Goal: Check status: Check status

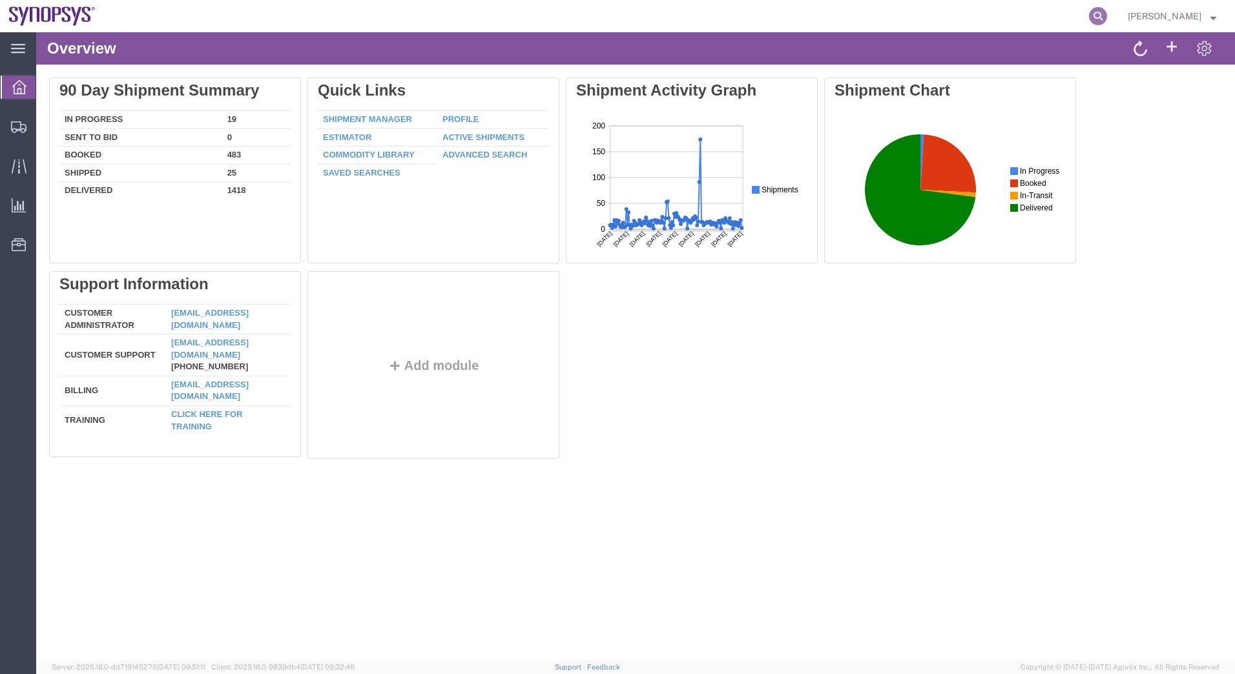
click at [1095, 15] on icon at bounding box center [1098, 16] width 18 height 18
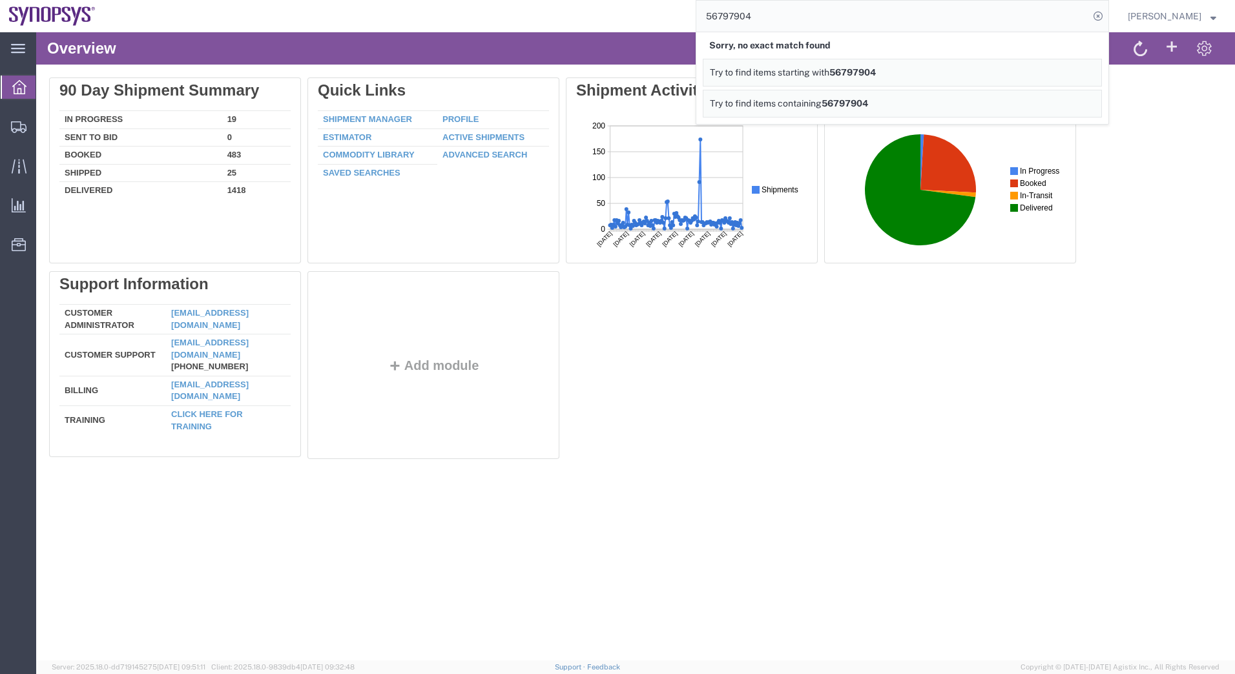
click at [822, 19] on input "56797904" at bounding box center [892, 16] width 393 height 31
click at [1160, 118] on div "Delete 90 Day Shipment Summary In Progress 19 Sent To Bid 0 Booked 483 Shipped …" at bounding box center [635, 272] width 1173 height 388
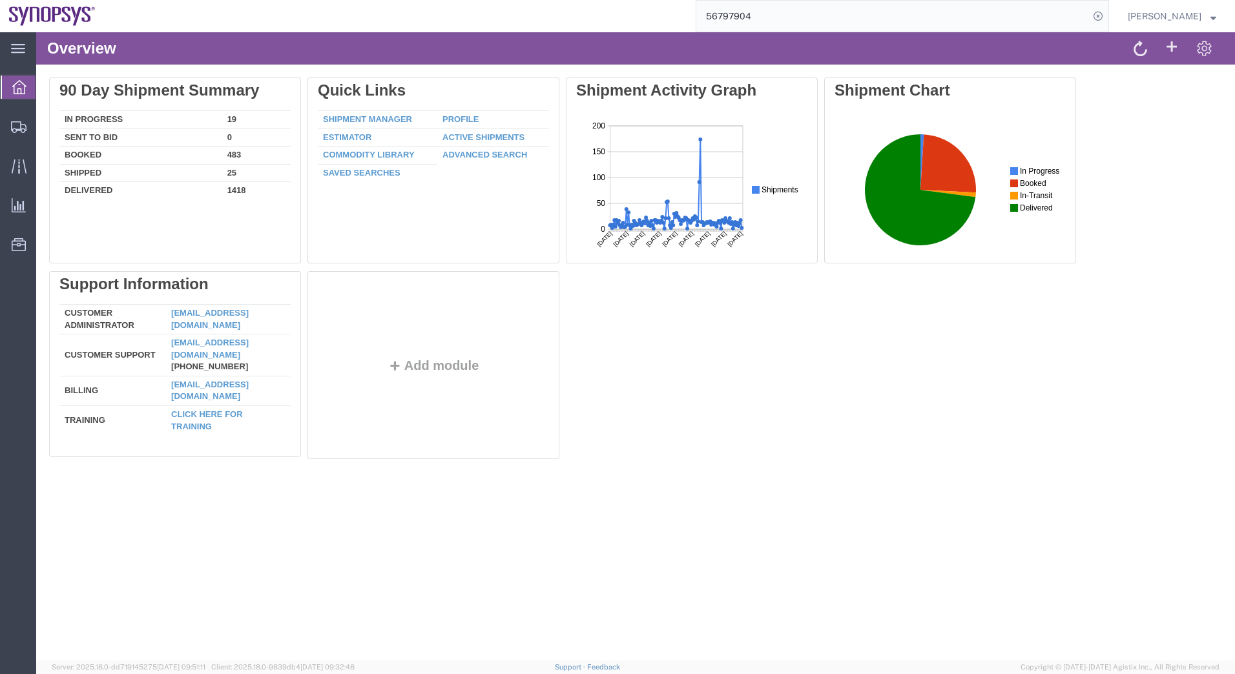
click at [788, 19] on input "56797904" at bounding box center [892, 16] width 393 height 31
click at [16, 153] on ul "Overview Shipments Shipment Manager Estimator Traffic Analytics Ad Hoc Reports …" at bounding box center [18, 172] width 36 height 197
click at [16, 158] on div at bounding box center [19, 166] width 36 height 26
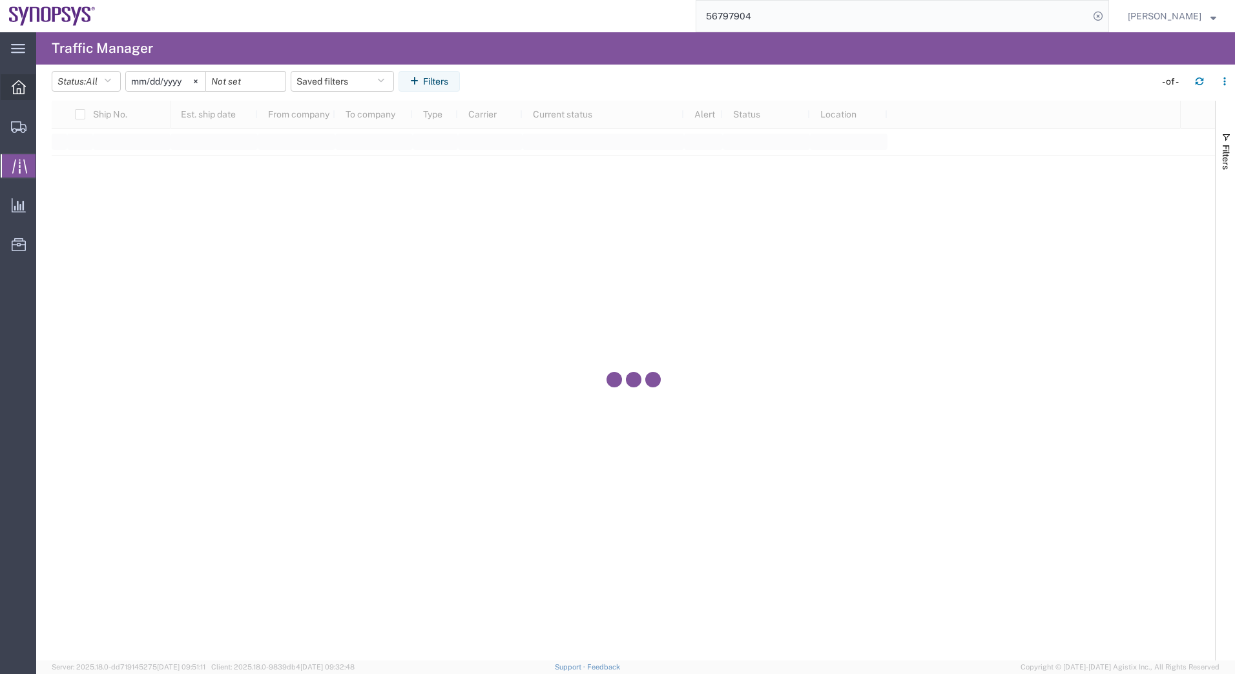
click at [21, 90] on icon at bounding box center [19, 87] width 14 height 14
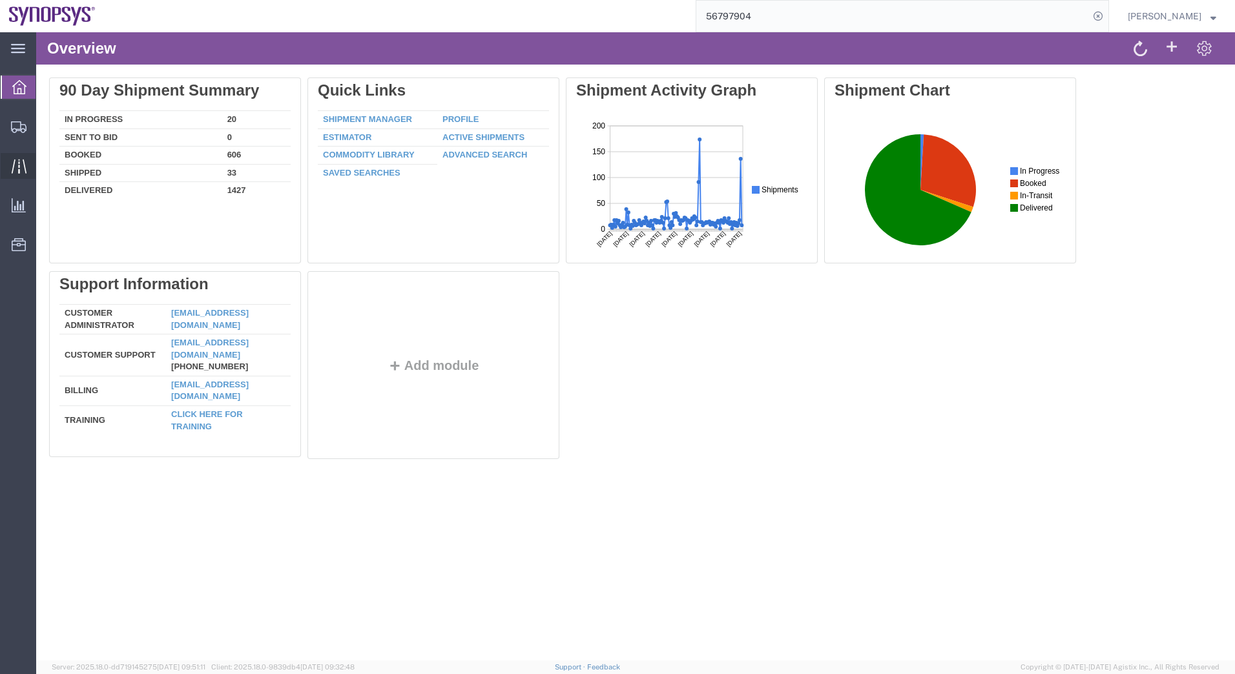
click at [13, 174] on div at bounding box center [19, 166] width 36 height 26
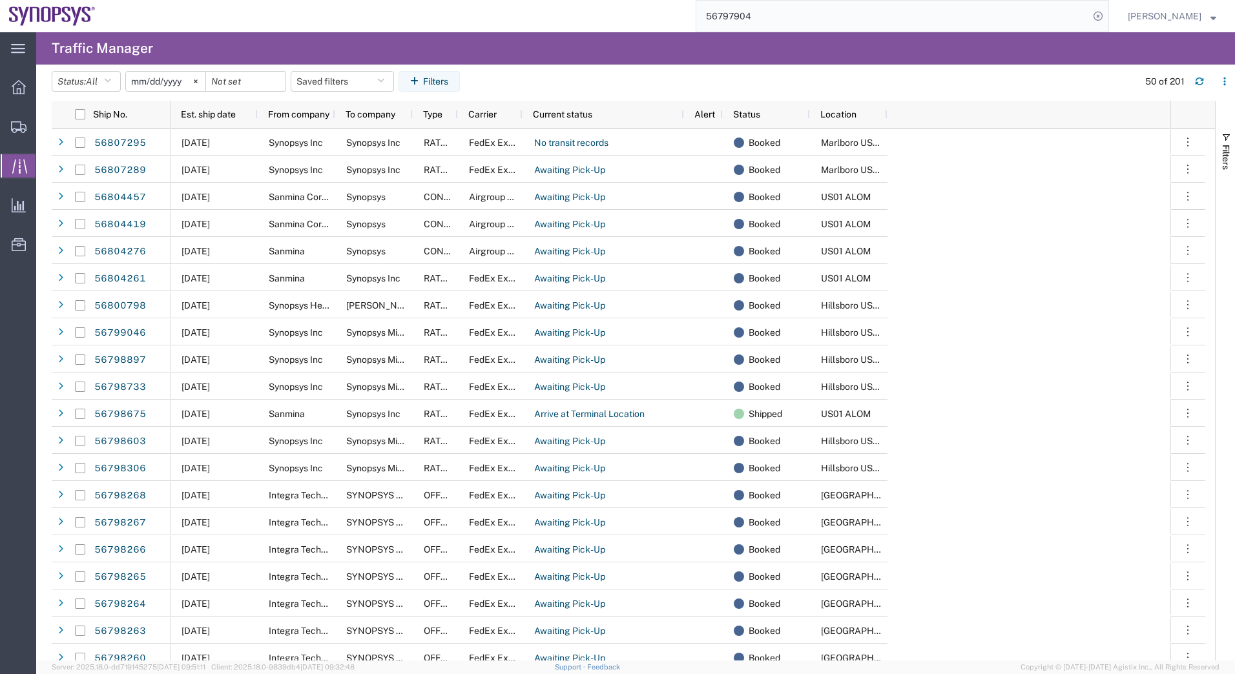
click at [794, 7] on input "56797904" at bounding box center [892, 16] width 393 height 31
type input "5"
click at [791, 10] on input "search" at bounding box center [892, 16] width 393 height 31
click at [858, 12] on input "567" at bounding box center [892, 16] width 393 height 31
type input "56797904"
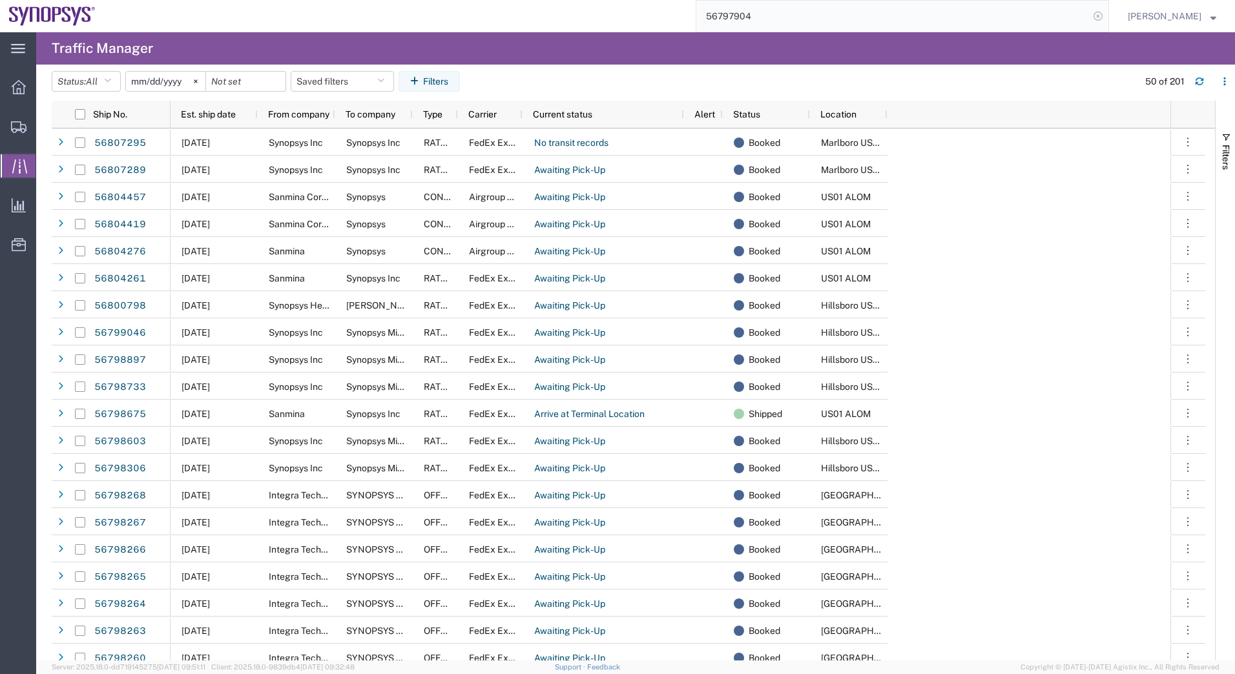
click at [1098, 16] on icon at bounding box center [1098, 16] width 18 height 18
click at [984, 14] on input "search" at bounding box center [892, 16] width 393 height 31
click at [24, 43] on svg-icon at bounding box center [18, 48] width 14 height 13
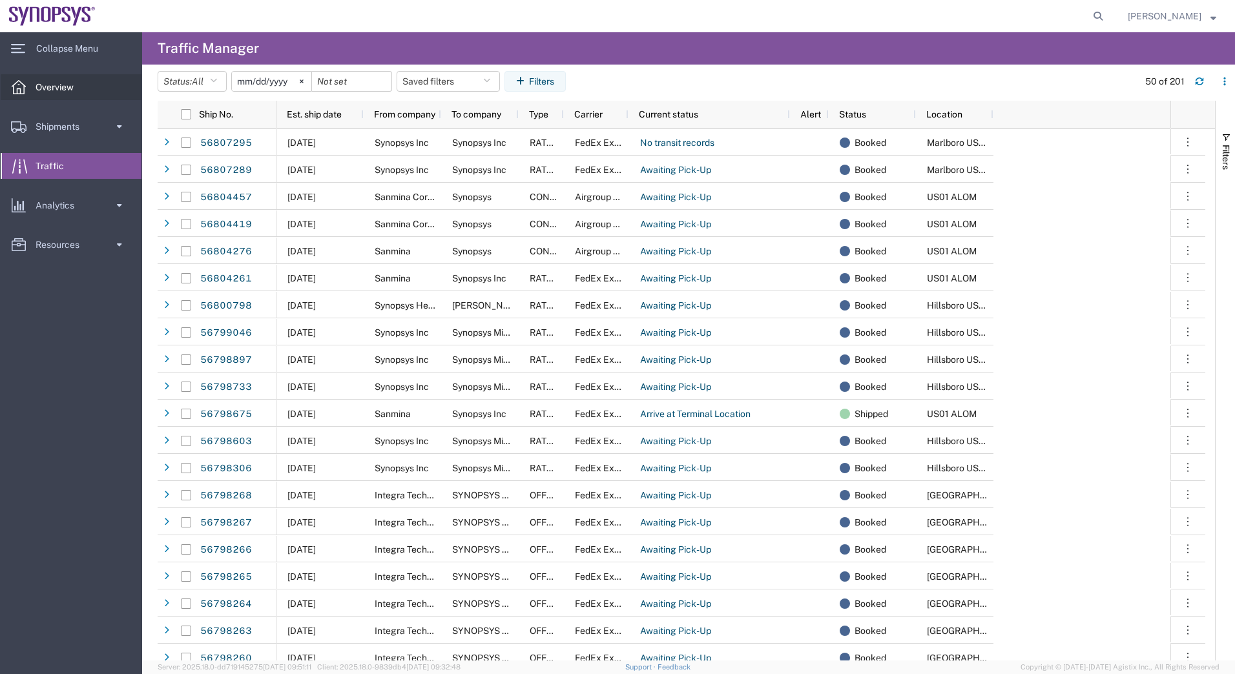
click at [22, 85] on icon at bounding box center [19, 87] width 14 height 14
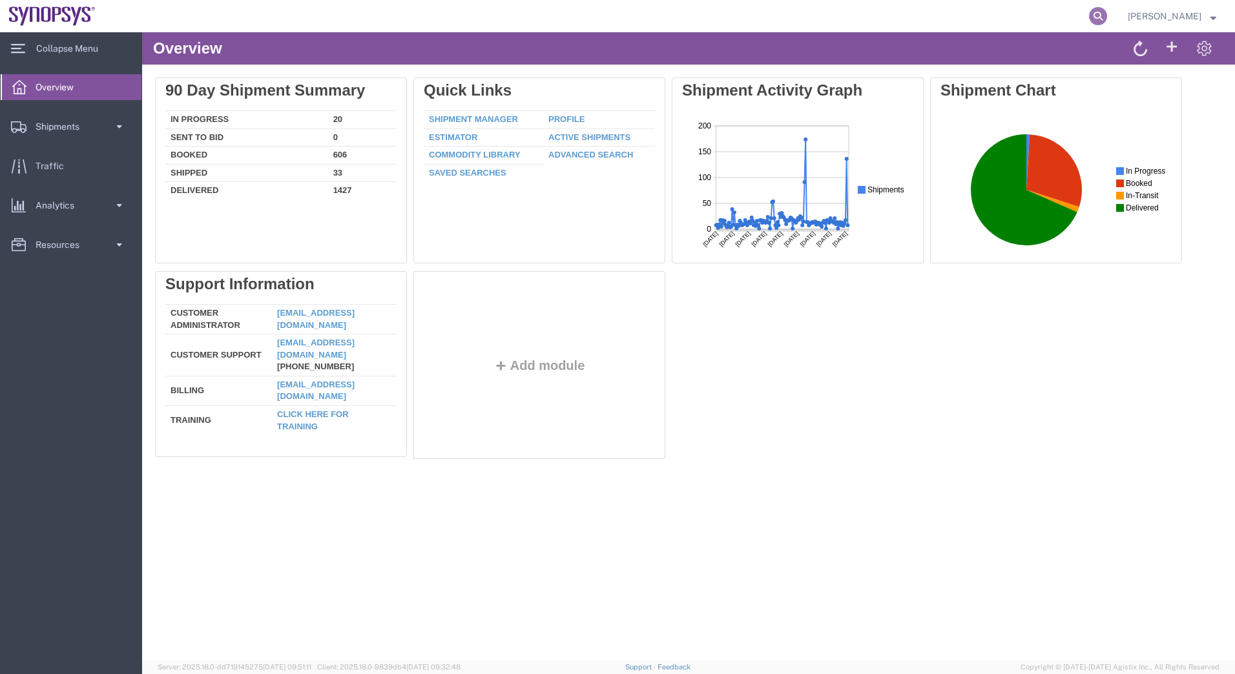
click at [1097, 16] on icon at bounding box center [1098, 16] width 18 height 18
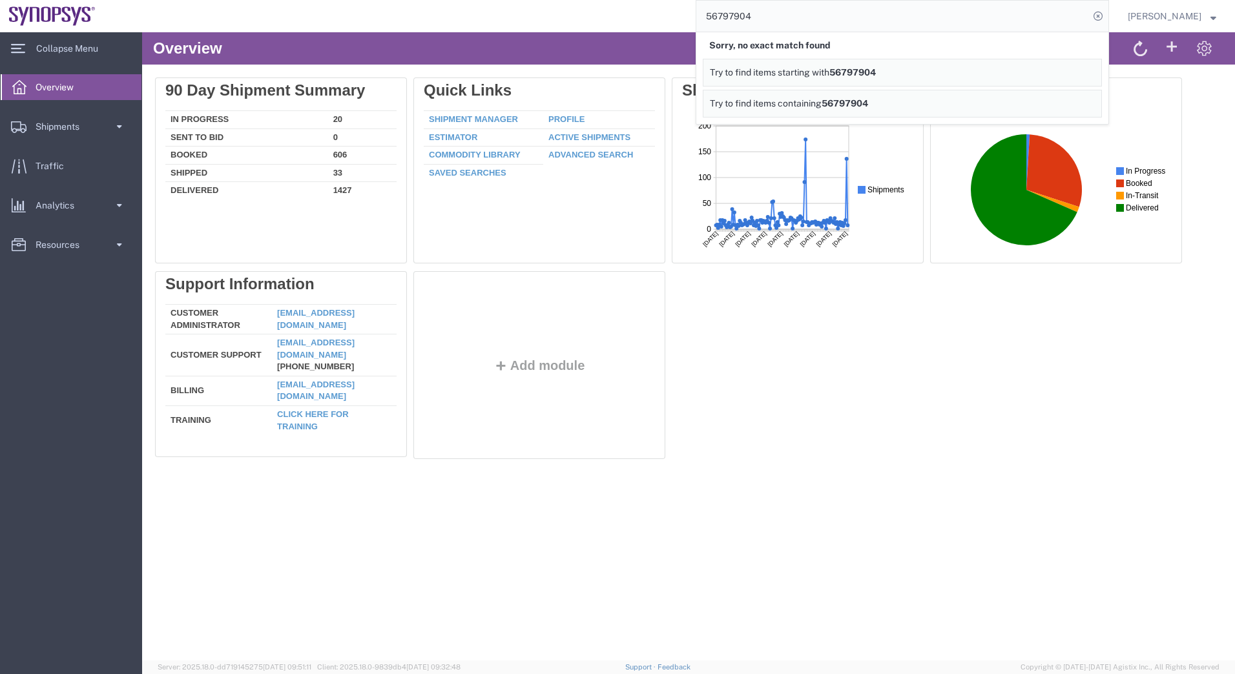
click at [829, 73] on span "Try to find items starting with" at bounding box center [769, 72] width 119 height 10
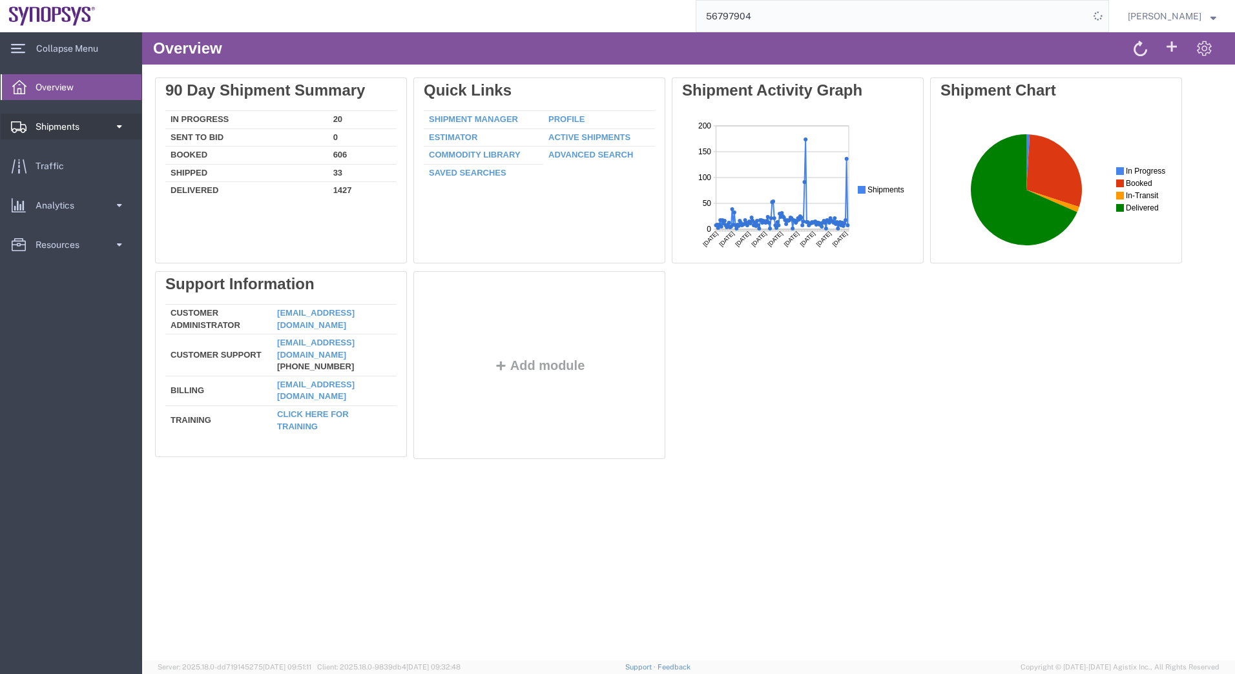
click at [103, 126] on link "Shipments" at bounding box center [71, 127] width 141 height 26
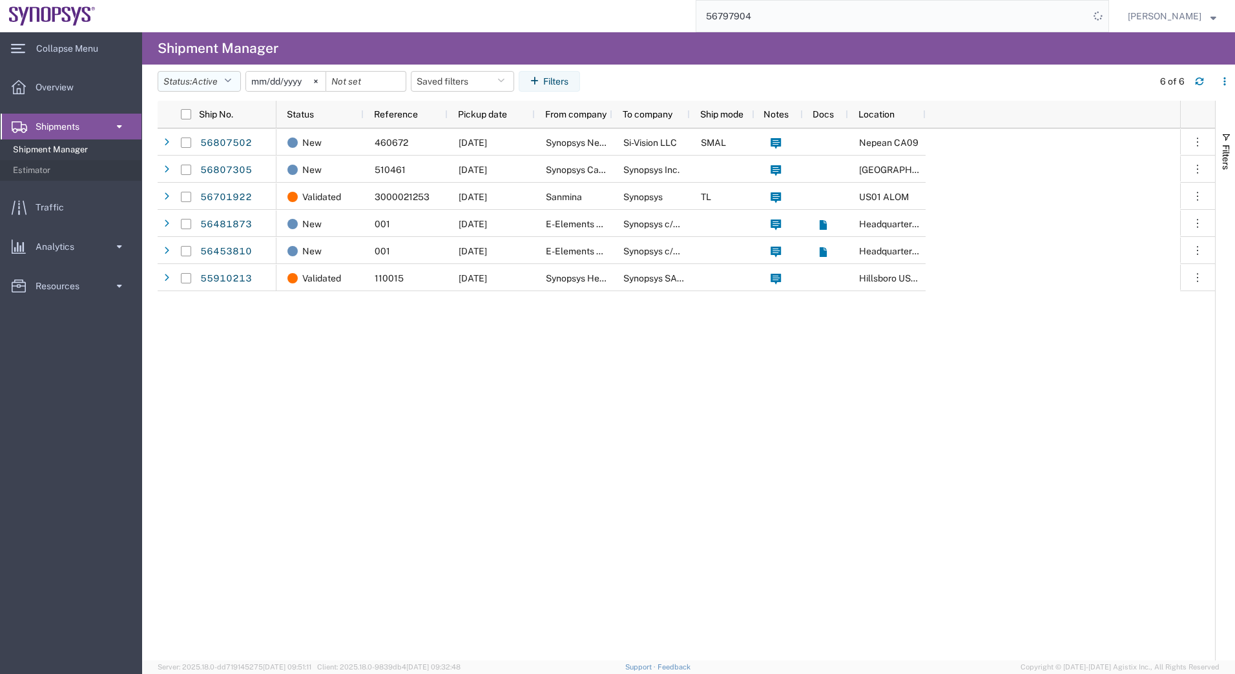
click at [237, 82] on button "Status: Active" at bounding box center [199, 81] width 83 height 21
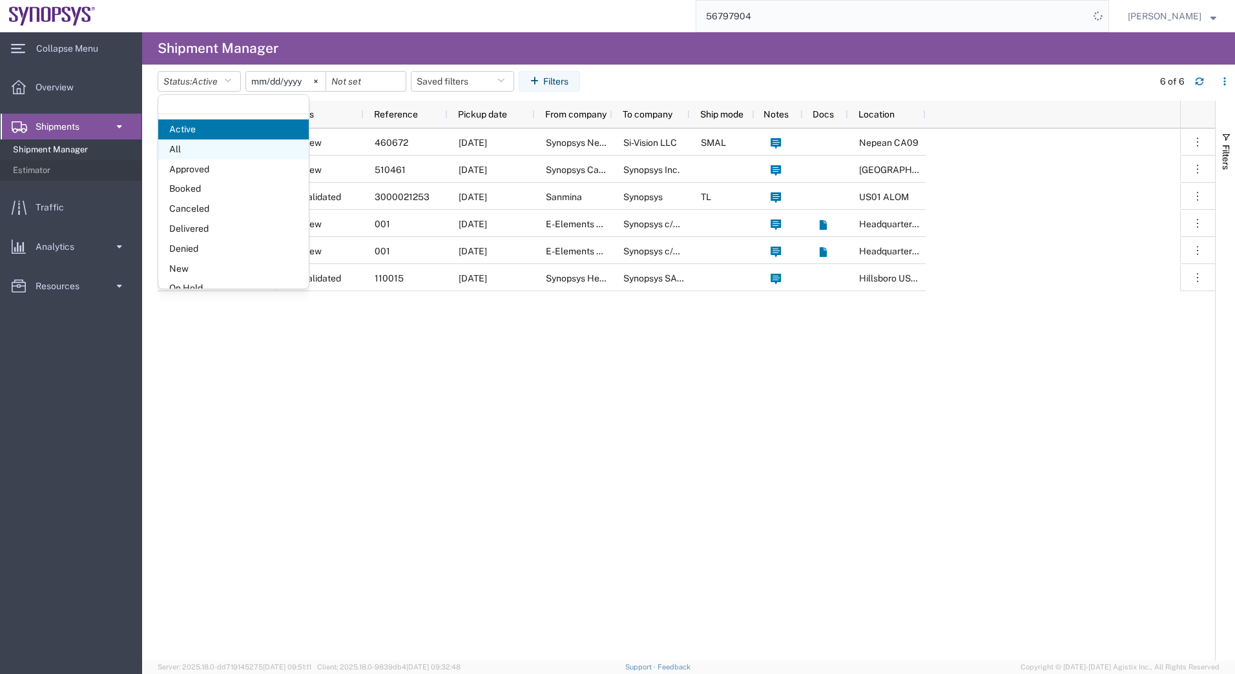
click at [205, 150] on span "All" at bounding box center [233, 150] width 150 height 20
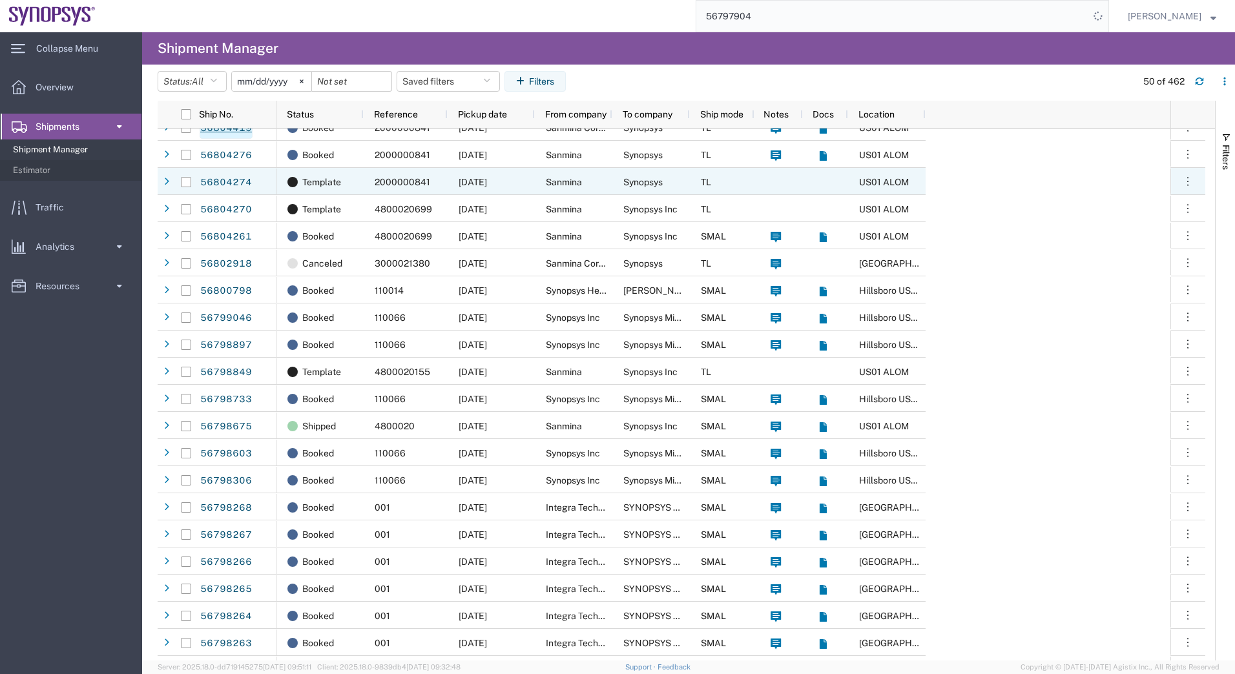
scroll to position [129, 0]
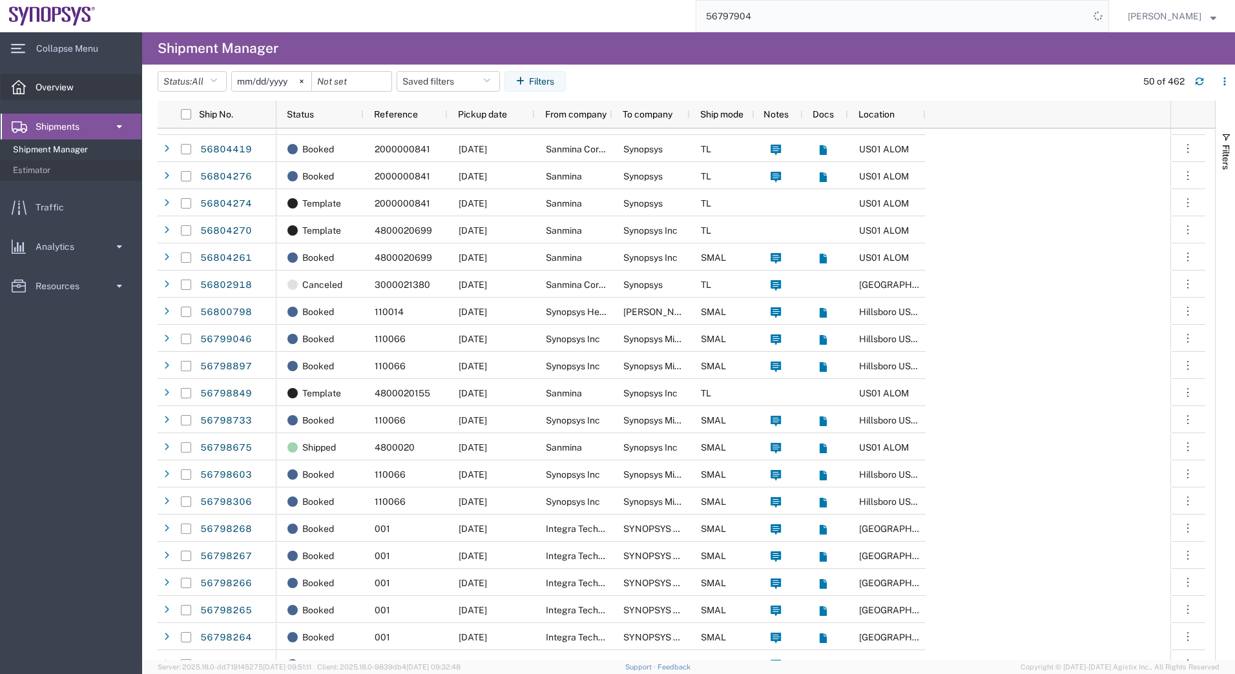
click at [63, 92] on span "Overview" at bounding box center [59, 87] width 47 height 26
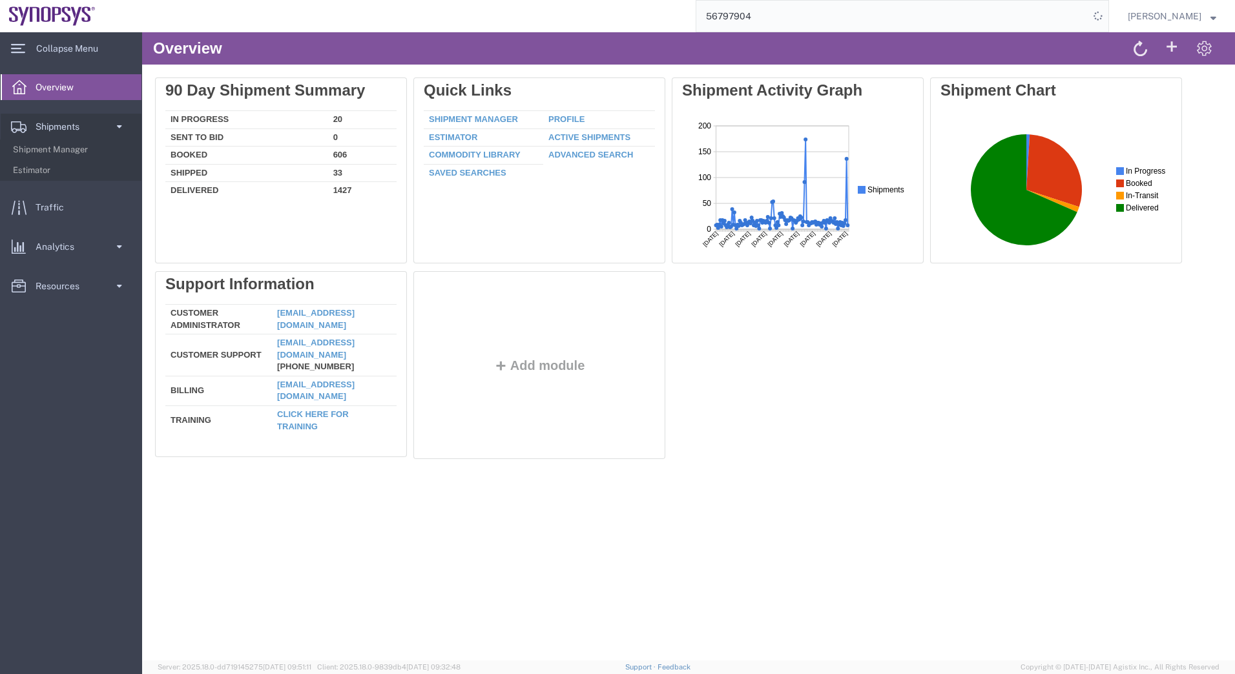
click at [812, 2] on input "56797904" at bounding box center [892, 16] width 393 height 31
click at [1092, 18] on icon at bounding box center [1098, 16] width 20 height 20
click at [778, 19] on input "56797904" at bounding box center [892, 16] width 393 height 31
click at [971, 27] on input "56797904" at bounding box center [892, 16] width 393 height 31
type input "5"
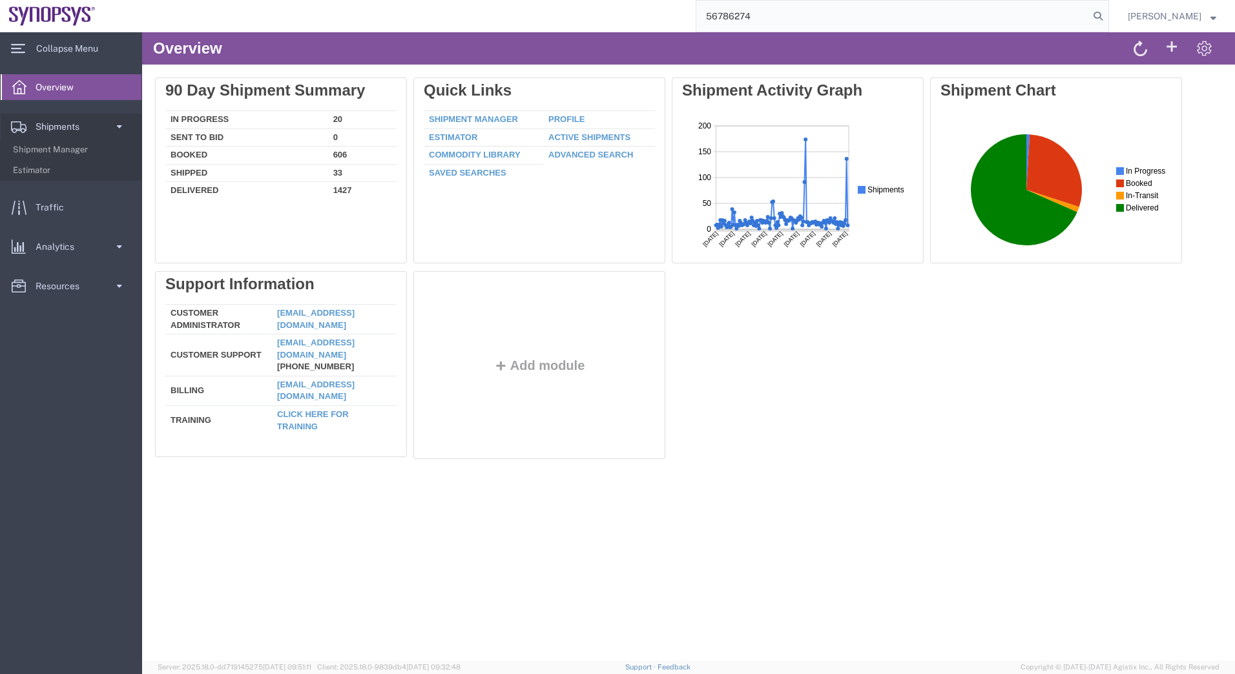
type input "56786274"
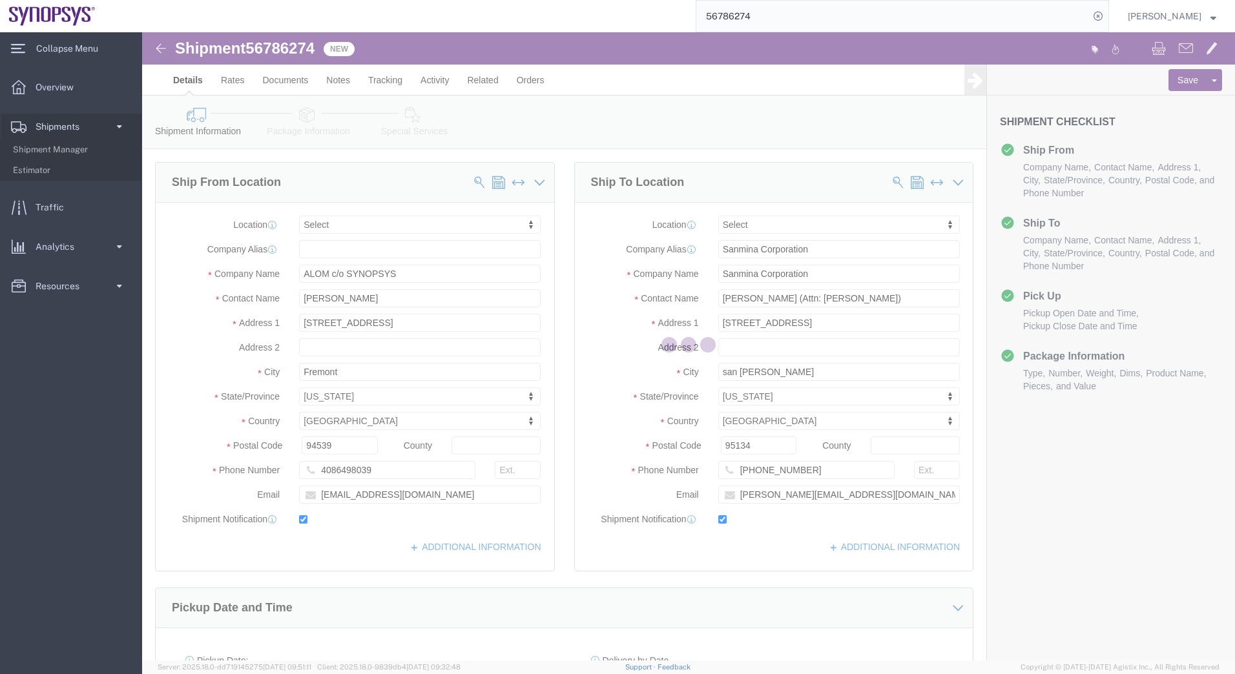
select select
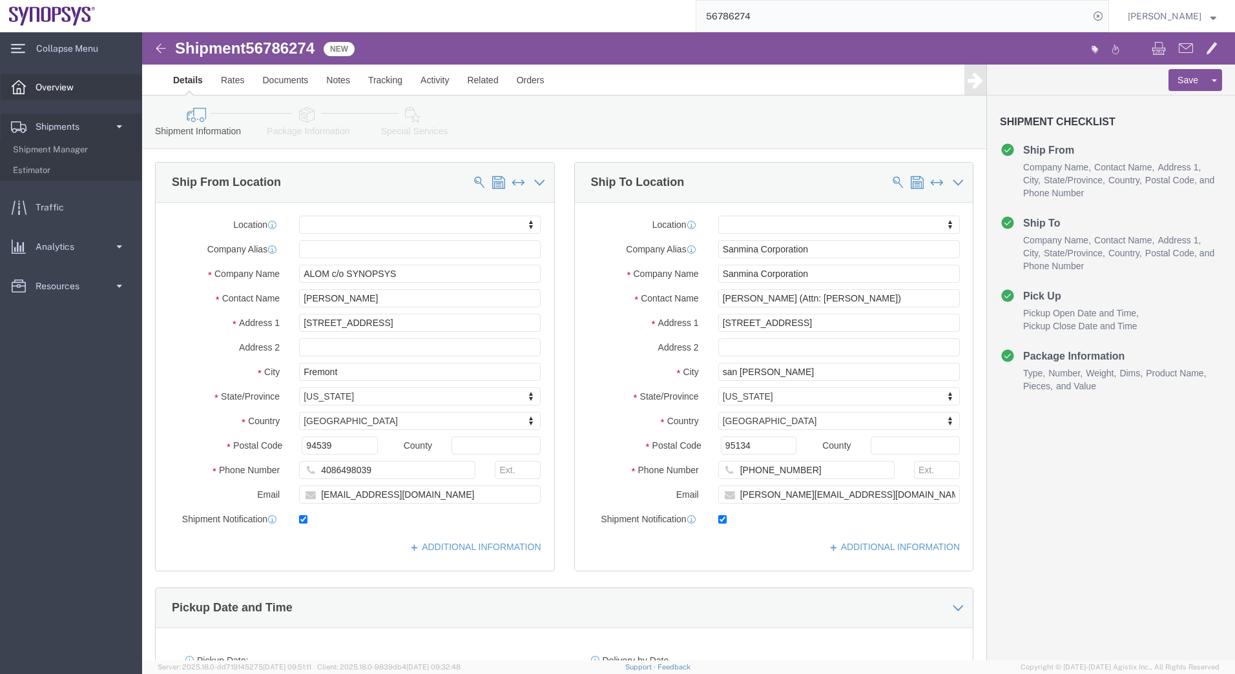
click at [87, 81] on link "Overview" at bounding box center [71, 87] width 141 height 26
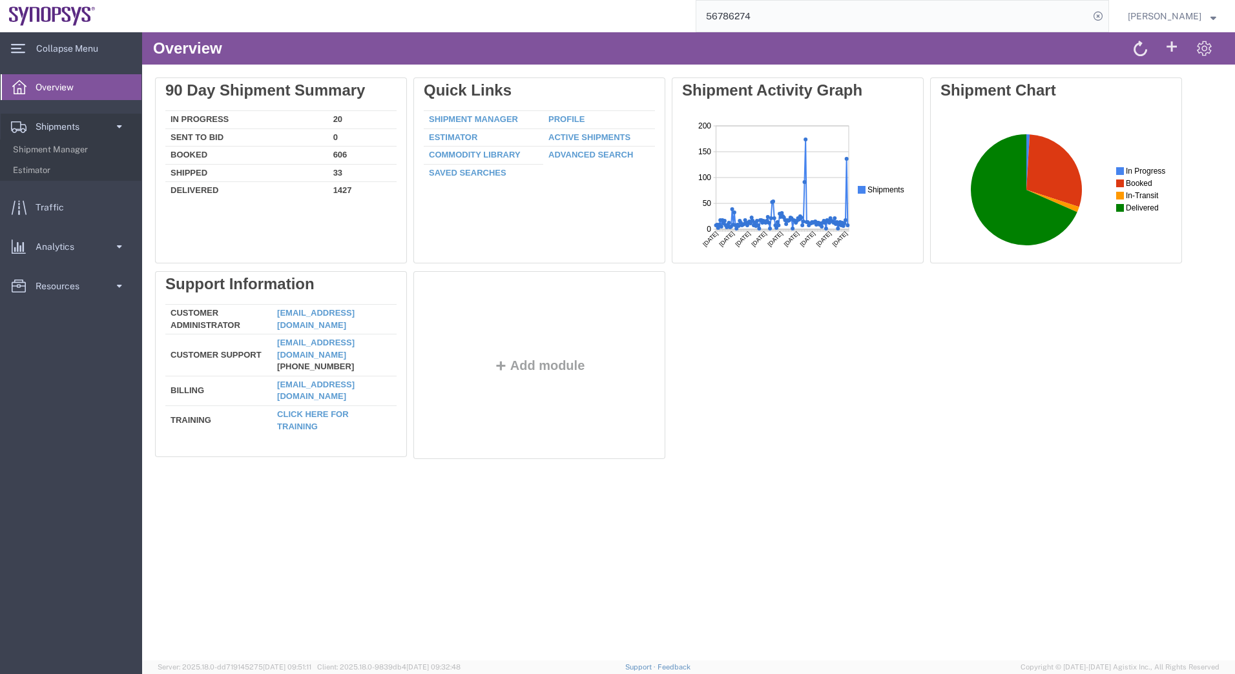
click at [771, 16] on input "56786274" at bounding box center [892, 16] width 393 height 31
type input "5"
type input "56797904"
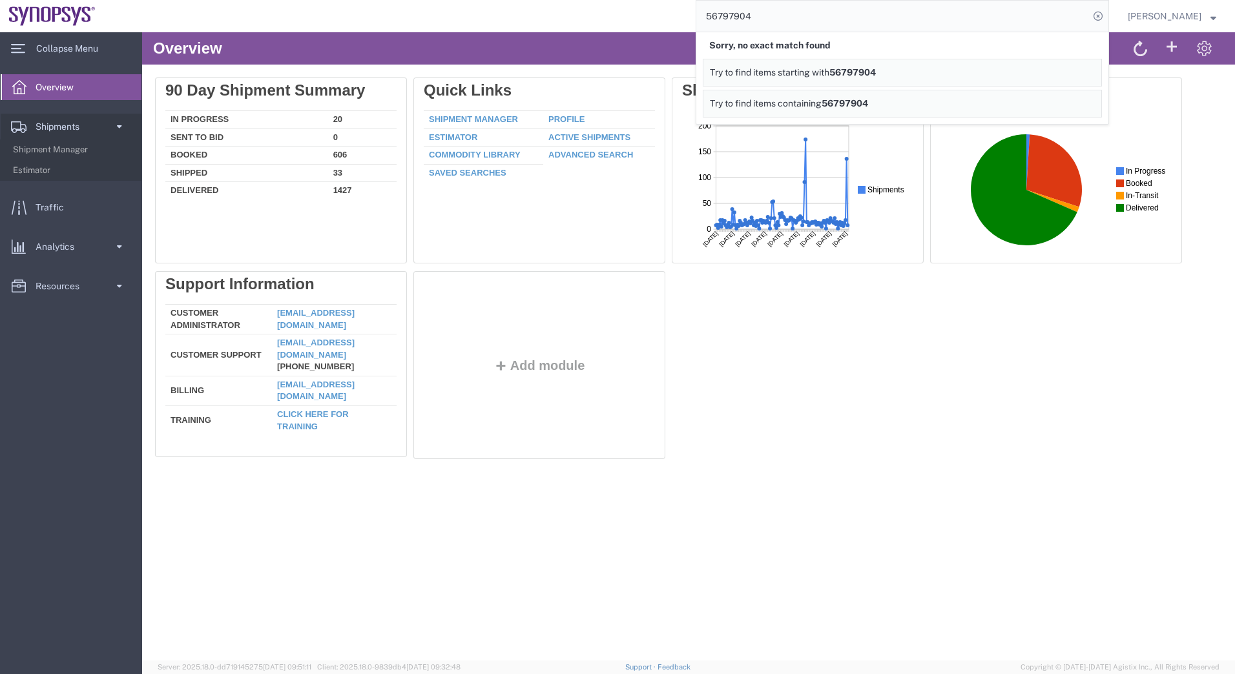
click at [828, 103] on span "56797904" at bounding box center [845, 103] width 47 height 10
click at [780, 14] on input "56797904" at bounding box center [892, 16] width 393 height 31
click at [36, 89] on span "Overview" at bounding box center [59, 87] width 47 height 26
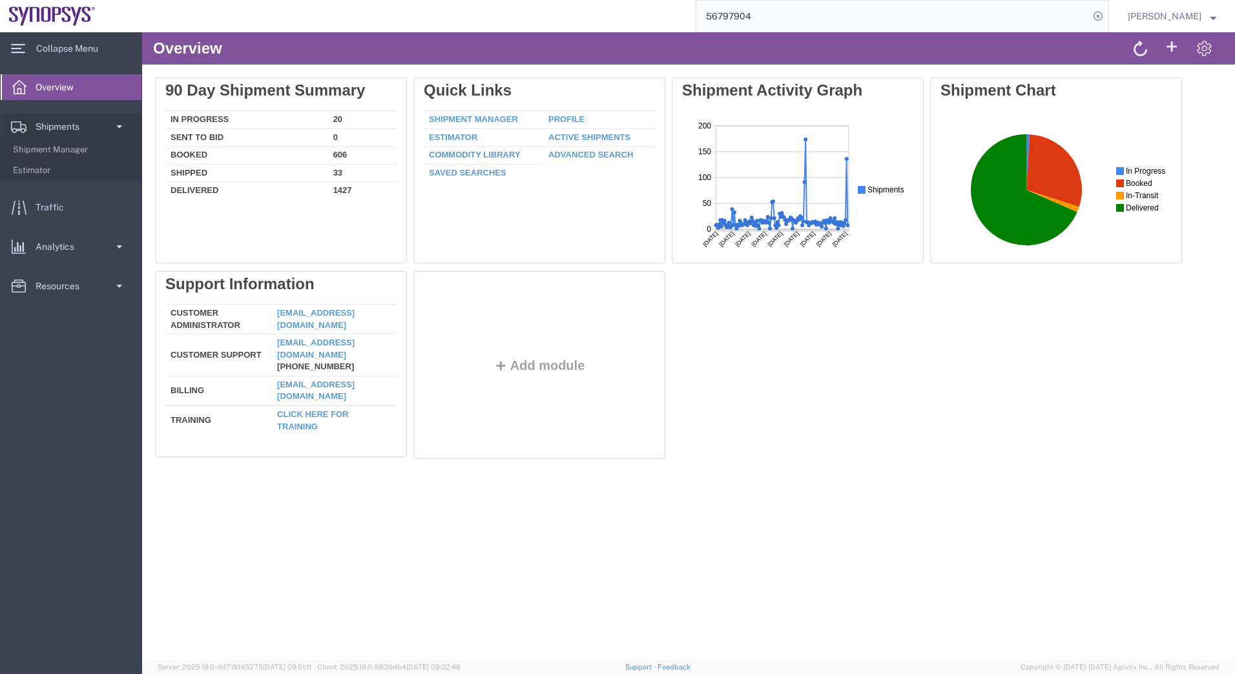
drag, startPoint x: 971, startPoint y: 50, endPoint x: 546, endPoint y: 39, distance: 424.5
click at [739, 574] on div "Overview Delete 90 Day Shipment Summary In Progress 20 Sent To Bid 0 Booked 606…" at bounding box center [688, 346] width 1093 height 628
click at [68, 192] on ul "Overview Shipments Shipment Manager Estimator Traffic Analytics Ad Hoc Reports …" at bounding box center [71, 193] width 142 height 238
click at [64, 207] on span "Traffic" at bounding box center [54, 207] width 37 height 26
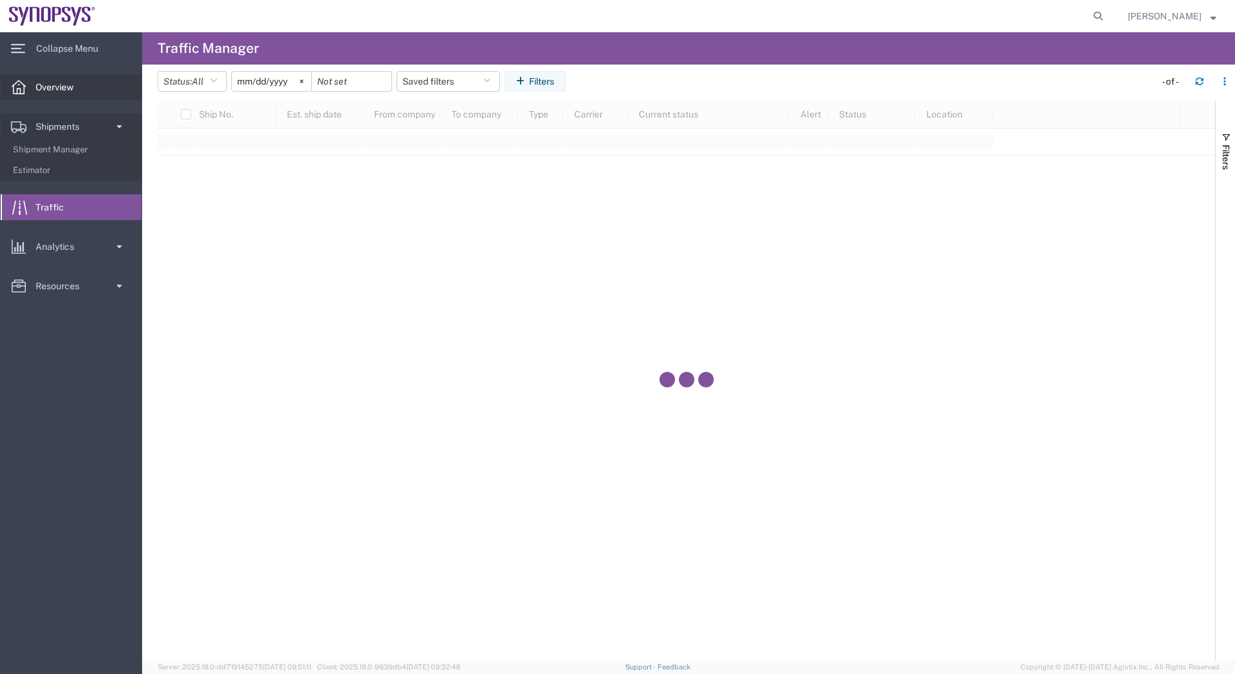
click at [52, 85] on span "Overview" at bounding box center [59, 87] width 47 height 26
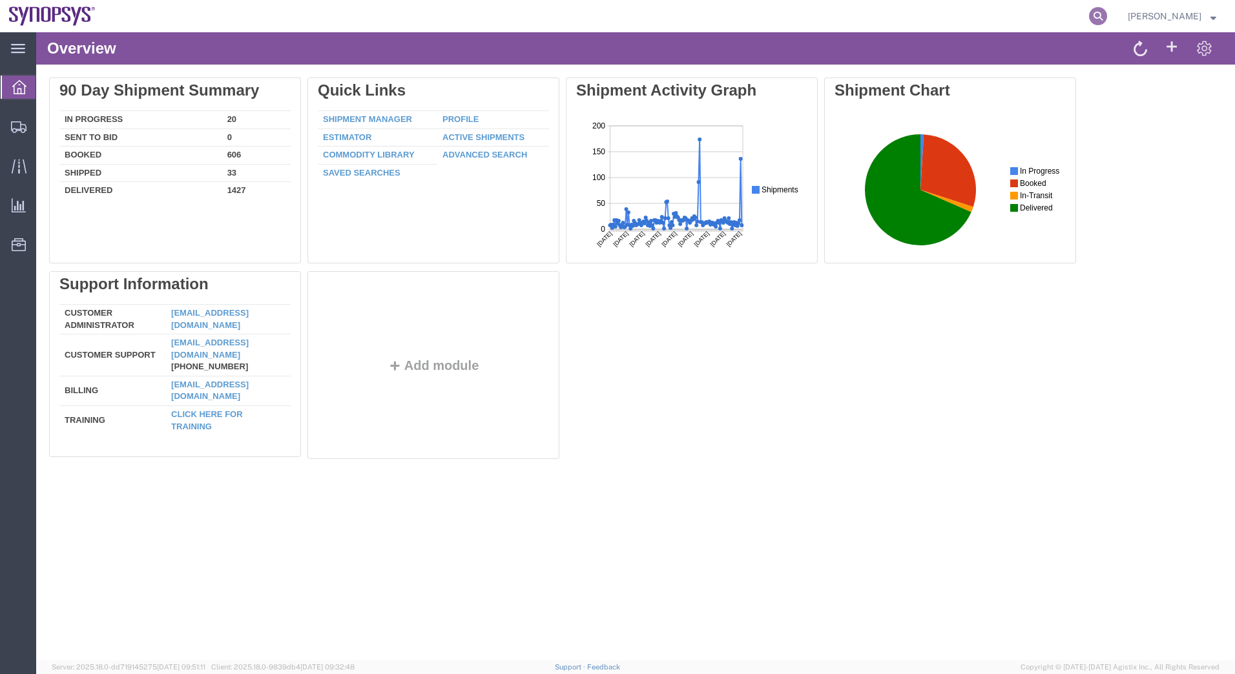
click at [1093, 20] on icon at bounding box center [1098, 16] width 18 height 18
type input "56797904"
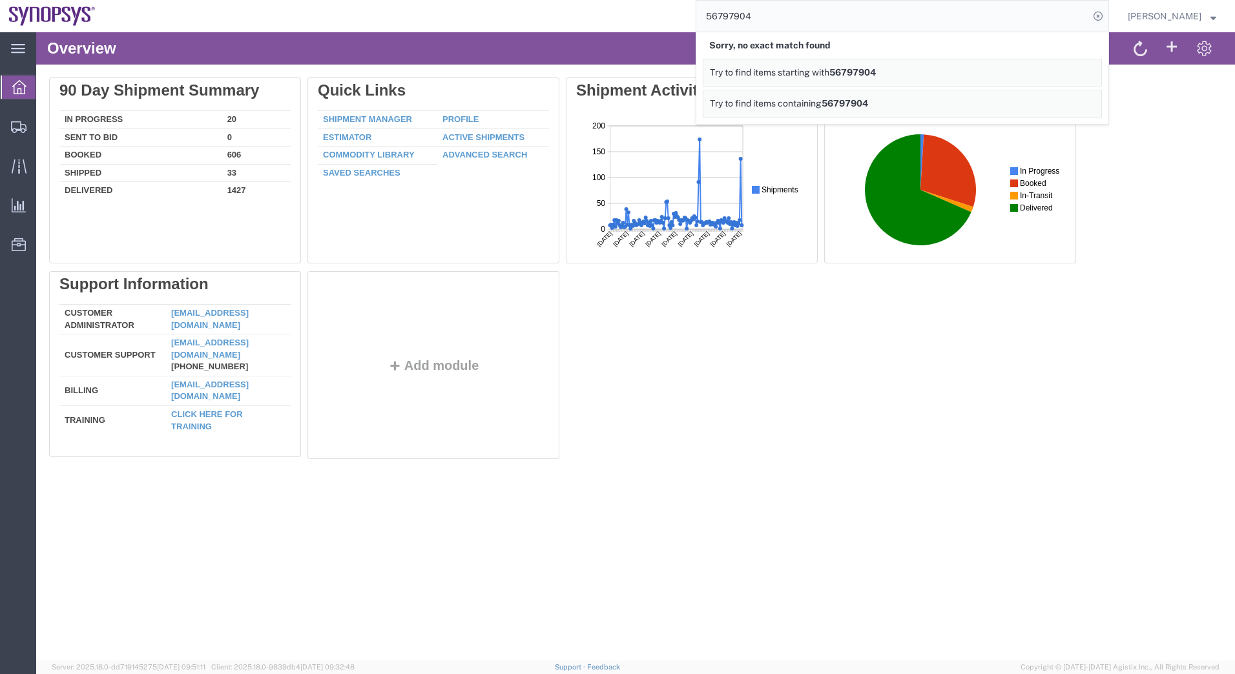
click at [871, 25] on input "56797904" at bounding box center [892, 16] width 393 height 31
drag, startPoint x: 871, startPoint y: 25, endPoint x: 666, endPoint y: 30, distance: 205.4
click at [666, 30] on div "56797904 Sorry, no exact match found Try to find items starting with 56797904 T…" at bounding box center [607, 16] width 1004 height 32
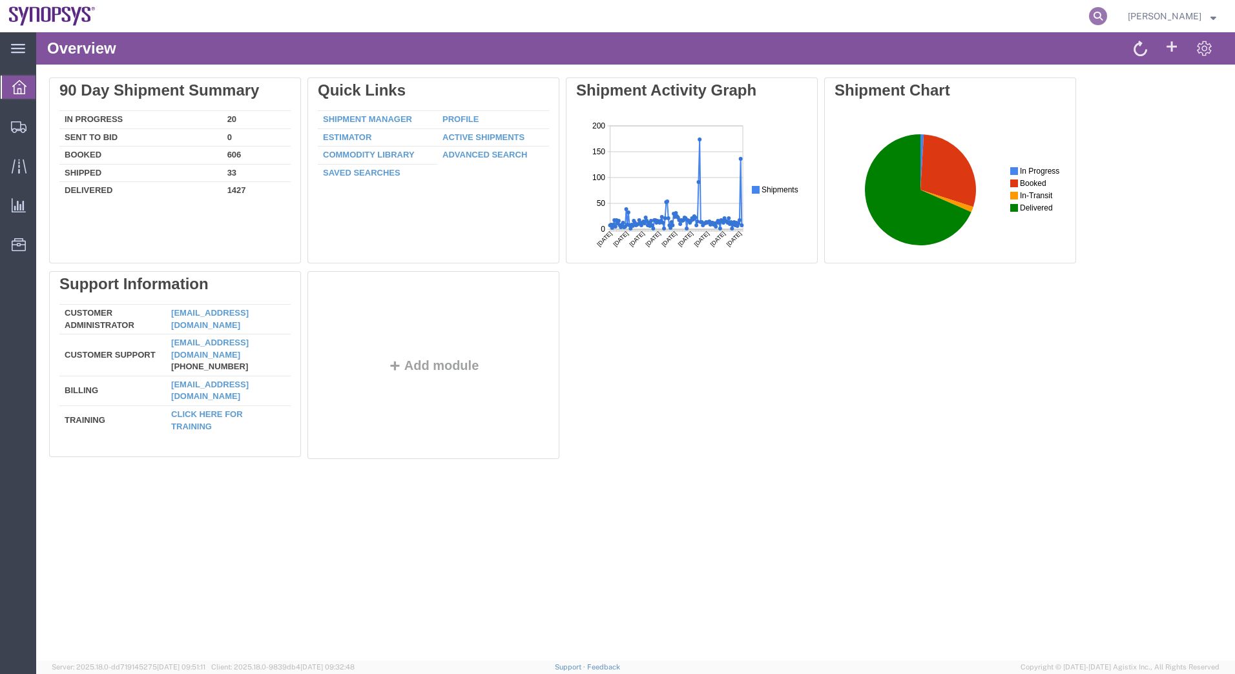
click at [1091, 14] on icon at bounding box center [1098, 16] width 18 height 18
click at [846, 23] on input "search" at bounding box center [892, 16] width 393 height 31
type input "56797904"
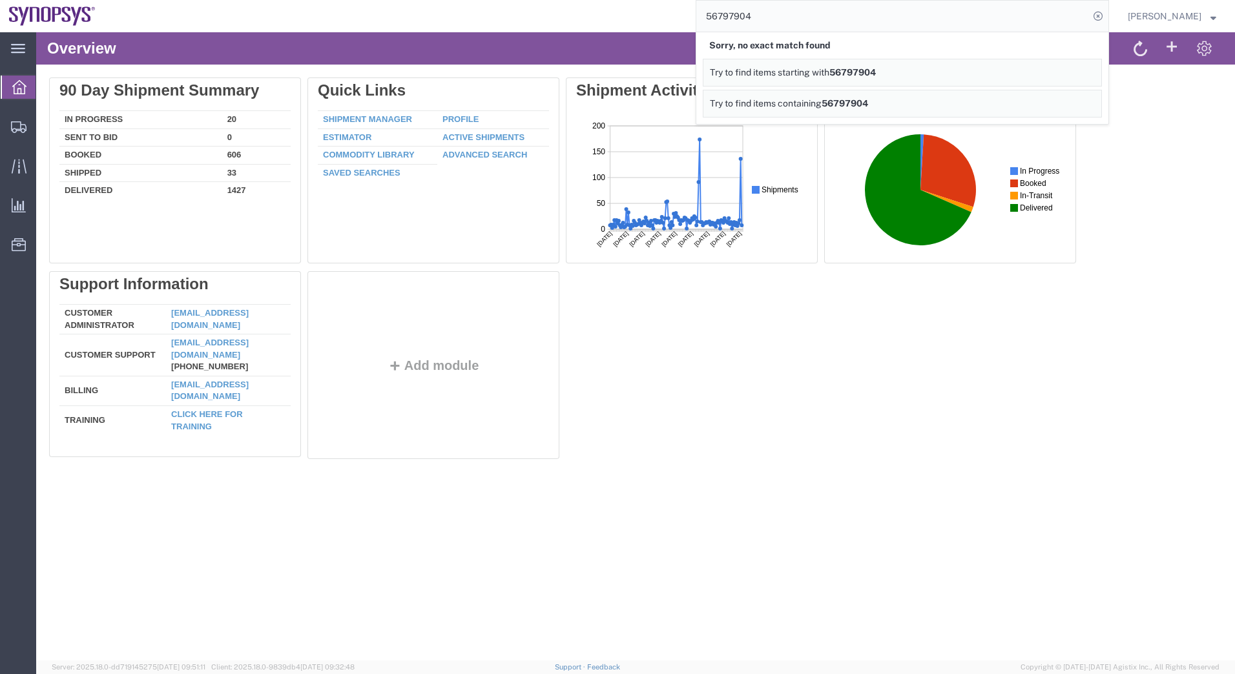
click at [778, 17] on input "56797904" at bounding box center [892, 16] width 393 height 31
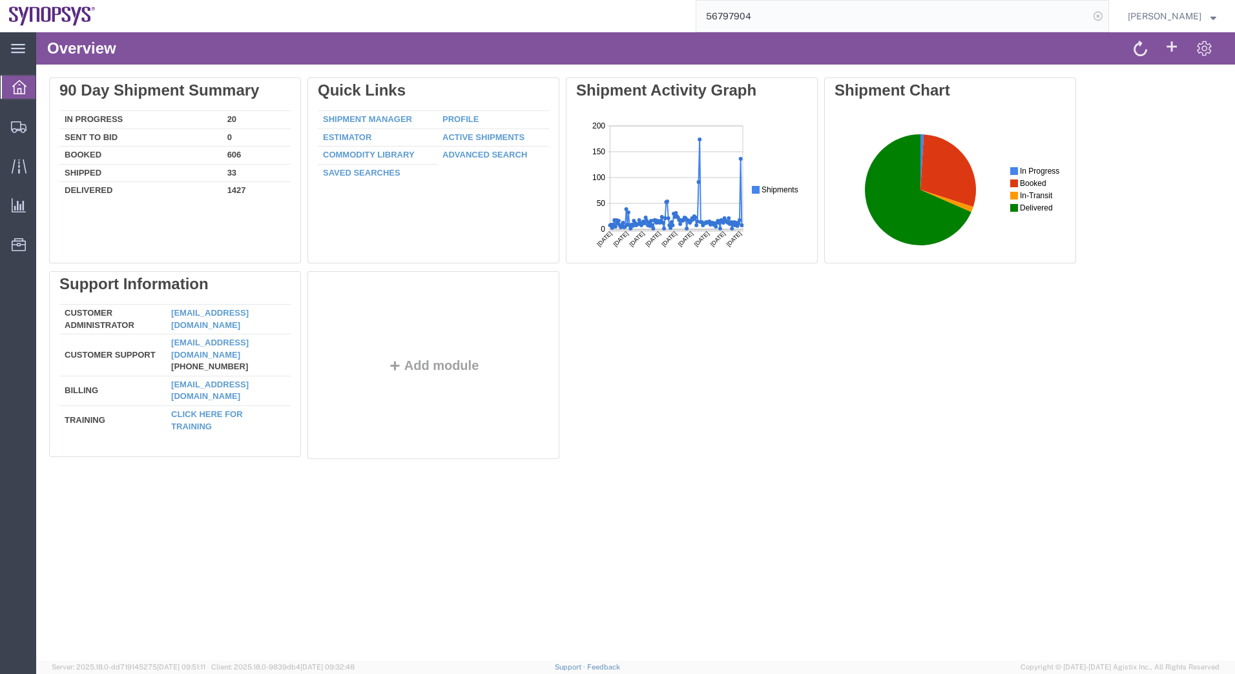
click at [1095, 18] on icon at bounding box center [1098, 16] width 18 height 18
click at [1097, 16] on icon at bounding box center [1098, 16] width 18 height 18
drag, startPoint x: 944, startPoint y: 12, endPoint x: 772, endPoint y: 12, distance: 171.8
click at [772, 12] on input "search" at bounding box center [892, 16] width 393 height 31
type input "56797904"
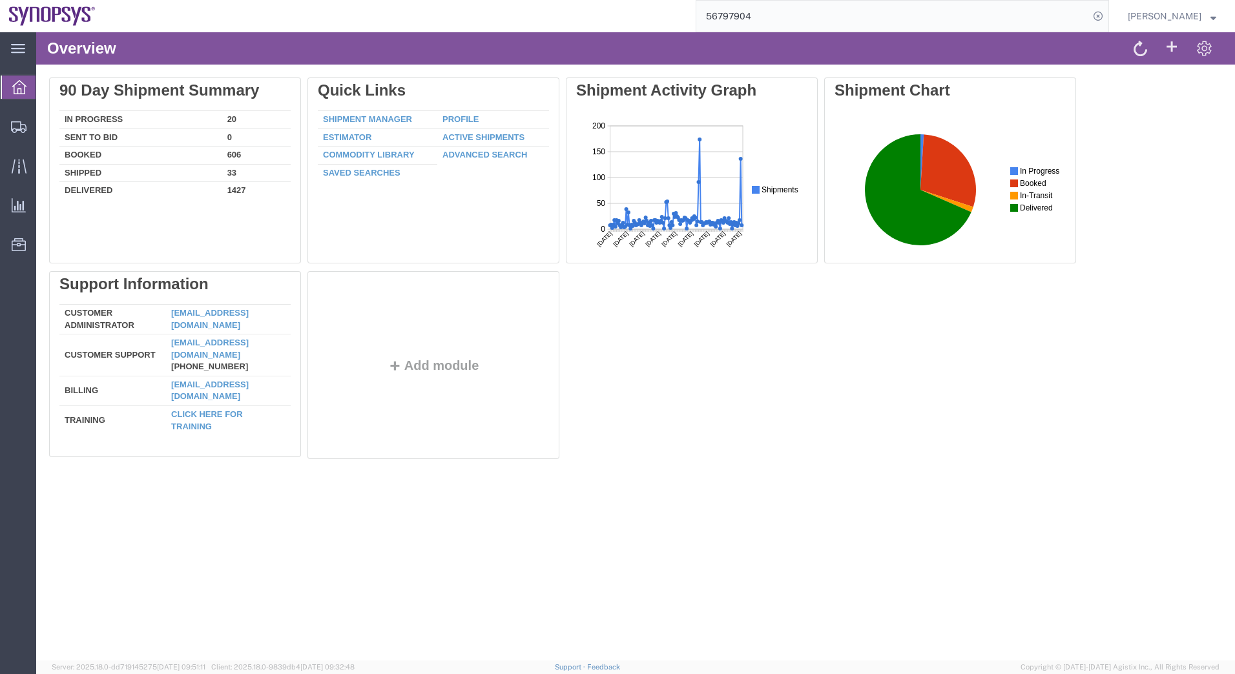
click at [881, 14] on input "56797904" at bounding box center [892, 16] width 393 height 31
click at [1100, 15] on icon at bounding box center [1098, 16] width 18 height 18
click at [825, 22] on input "search" at bounding box center [892, 16] width 393 height 31
type input "6"
type input "5"
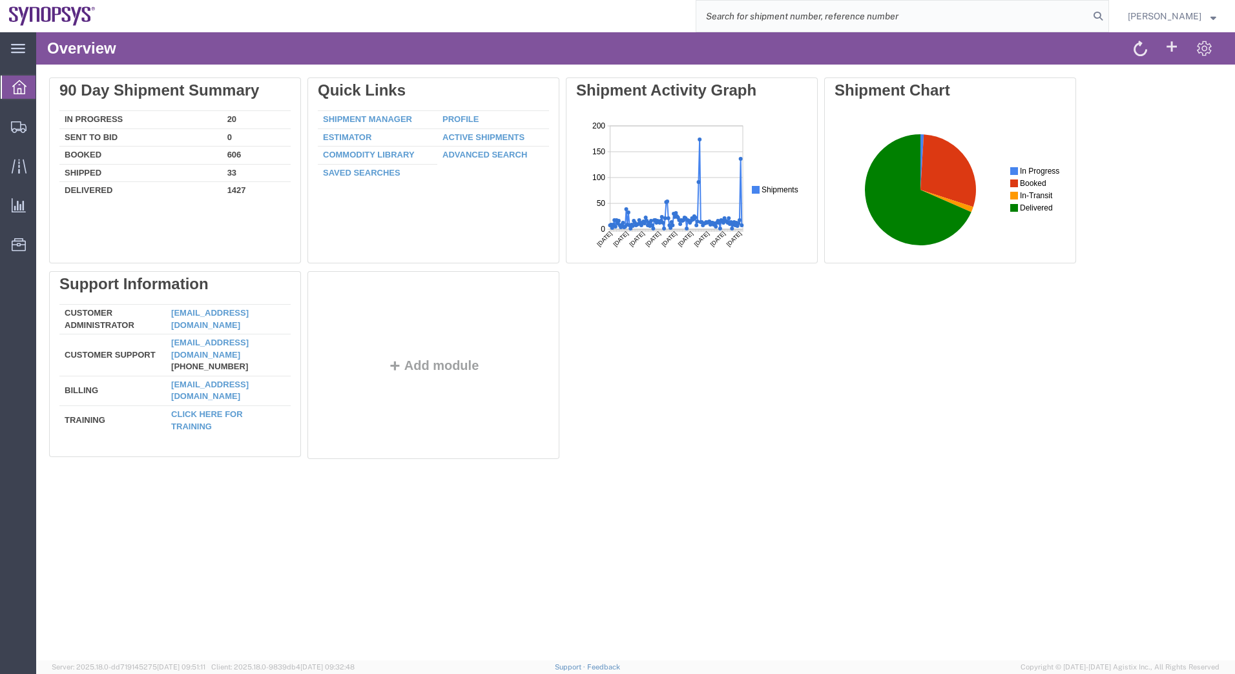
click at [822, 26] on input "search" at bounding box center [892, 16] width 393 height 31
type input "56786274"
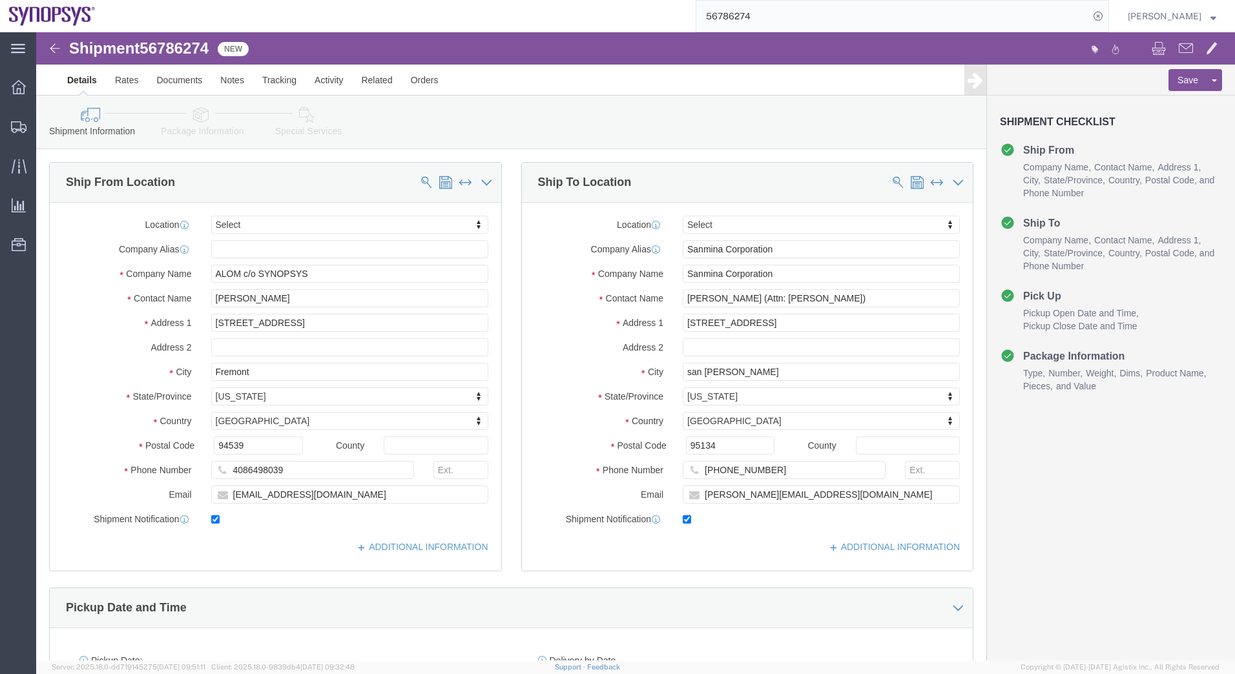
select select
type input "5"
type input "56797904"
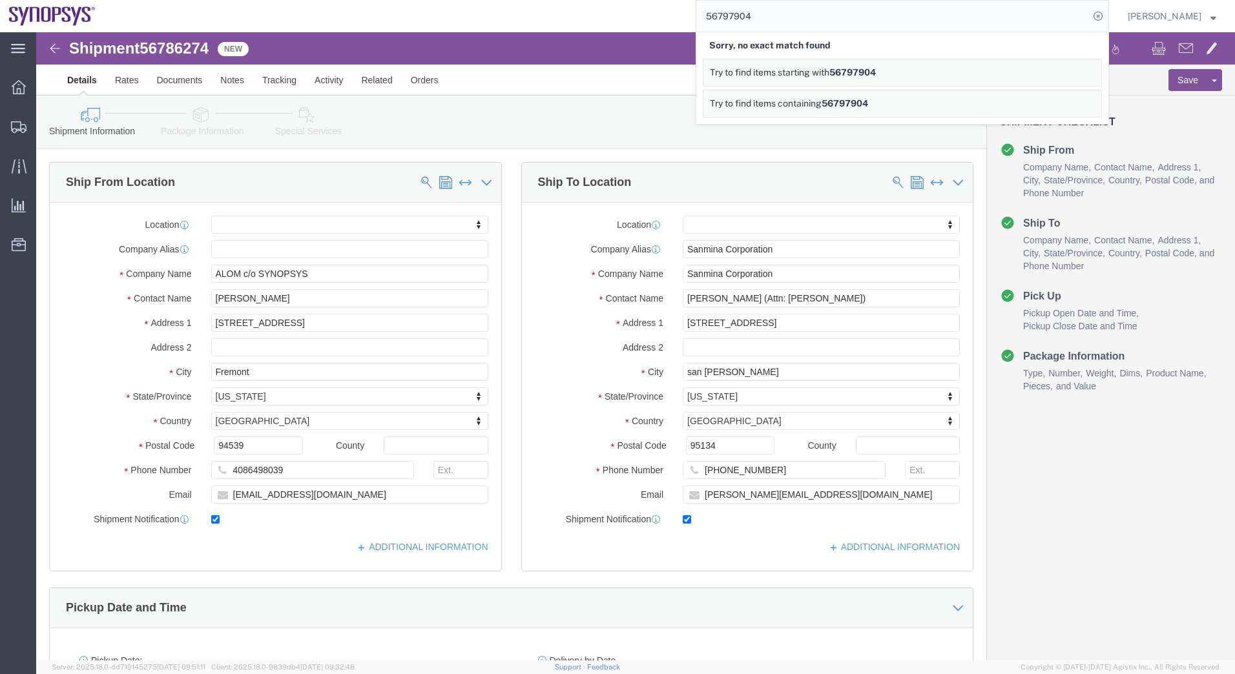
click div "Shipment Information Package Information Special Services"
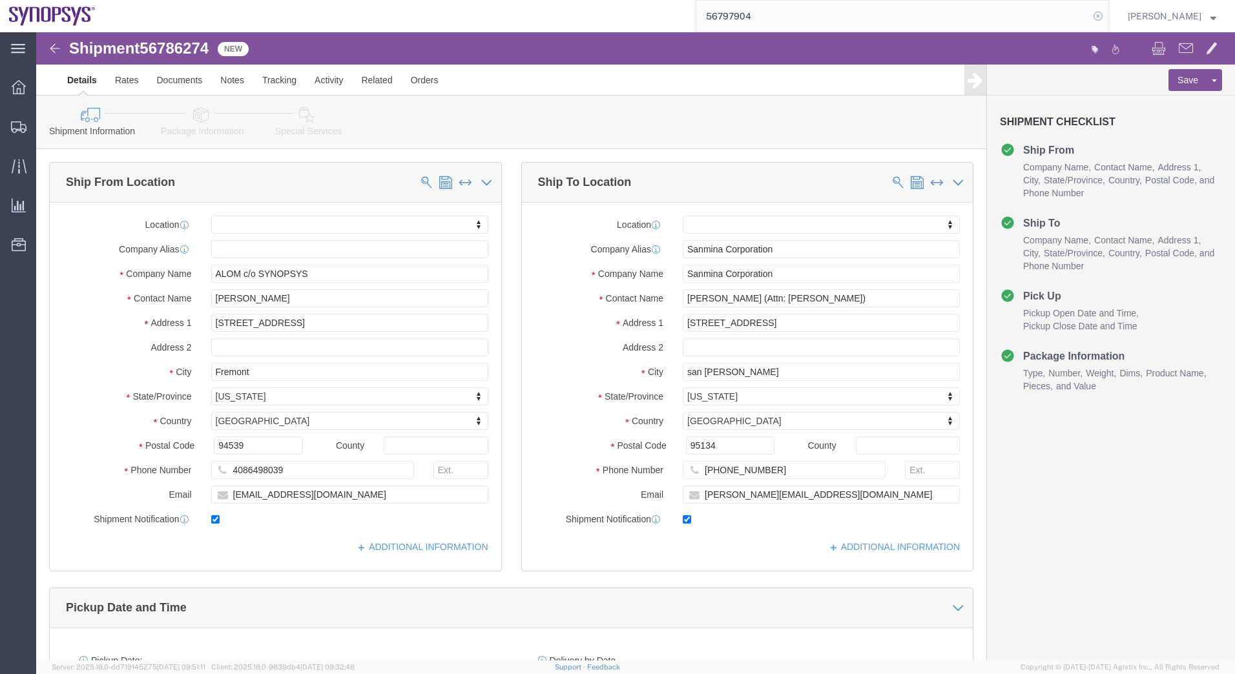
click at [1100, 17] on icon at bounding box center [1098, 16] width 18 height 18
click at [1095, 16] on icon at bounding box center [1098, 16] width 18 height 18
click at [962, 21] on input "search" at bounding box center [892, 16] width 393 height 31
type input "56797904"
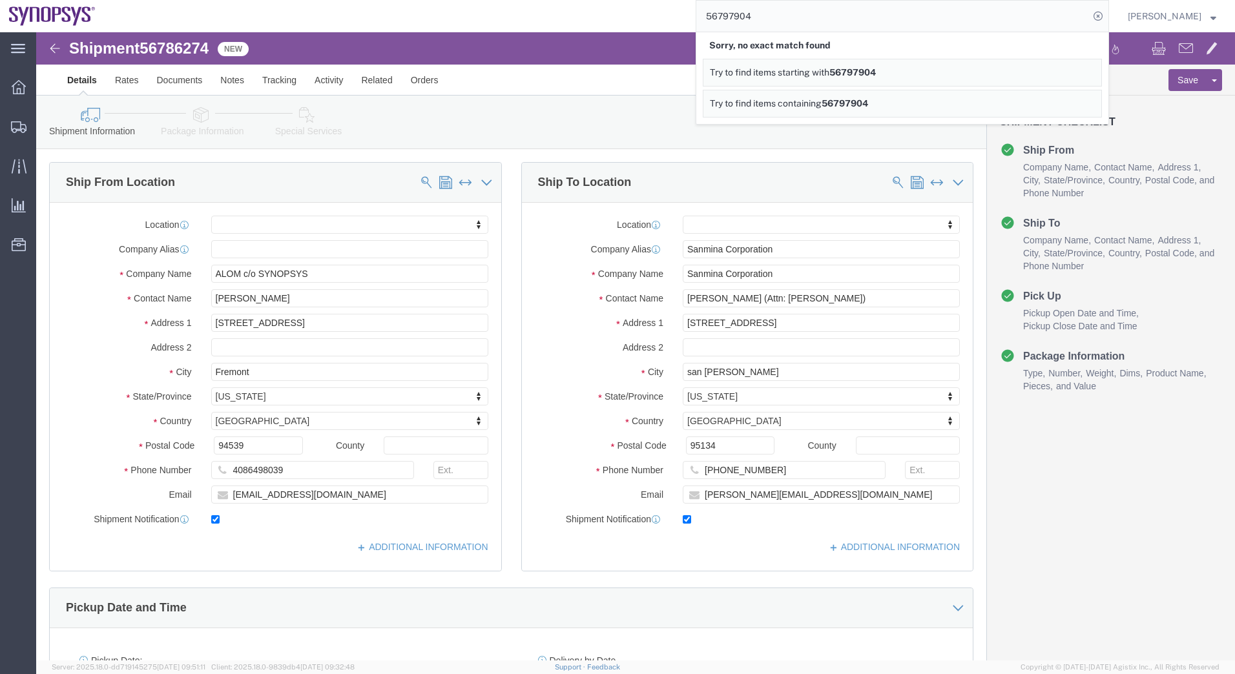
click div "Shipment Information Package Information Special Services"
